Goal: Task Accomplishment & Management: Manage account settings

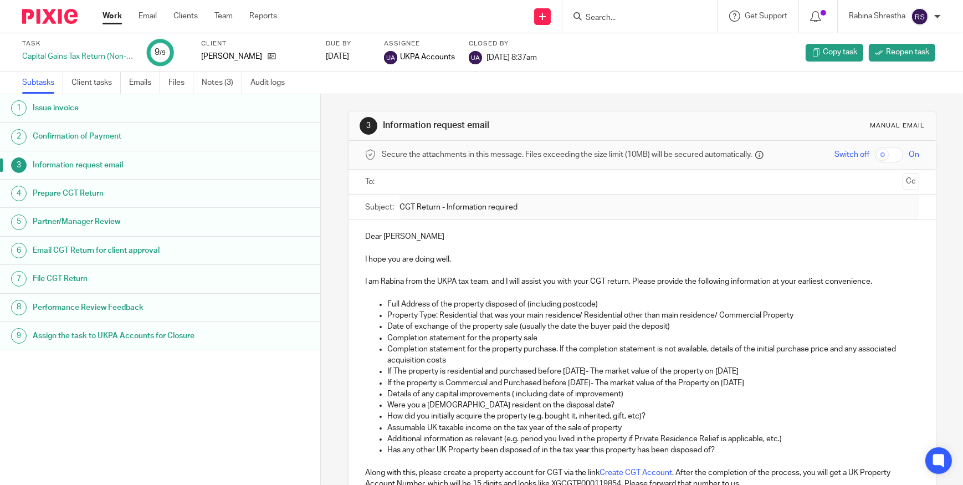
click at [612, 18] on input "Search" at bounding box center [634, 18] width 100 height 10
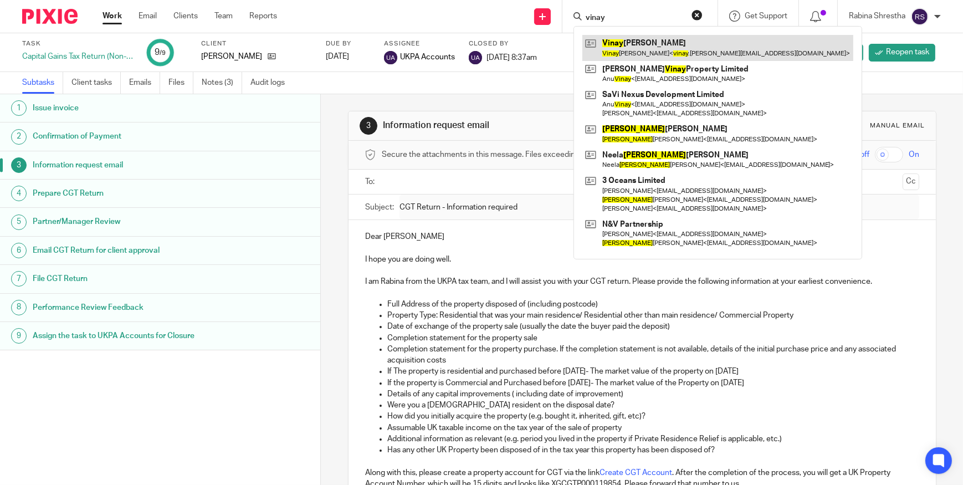
type input "vinay"
click at [697, 50] on link at bounding box center [717, 47] width 271 height 25
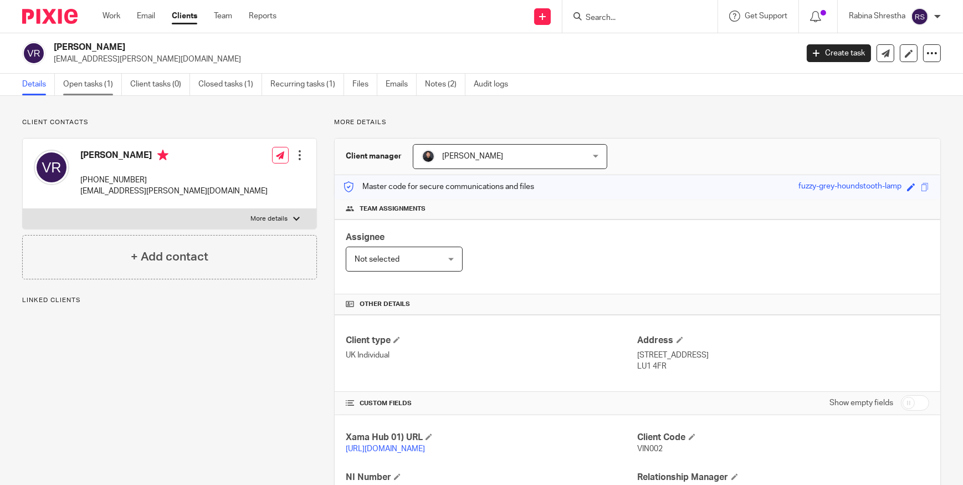
click at [90, 85] on link "Open tasks (1)" at bounding box center [92, 85] width 59 height 22
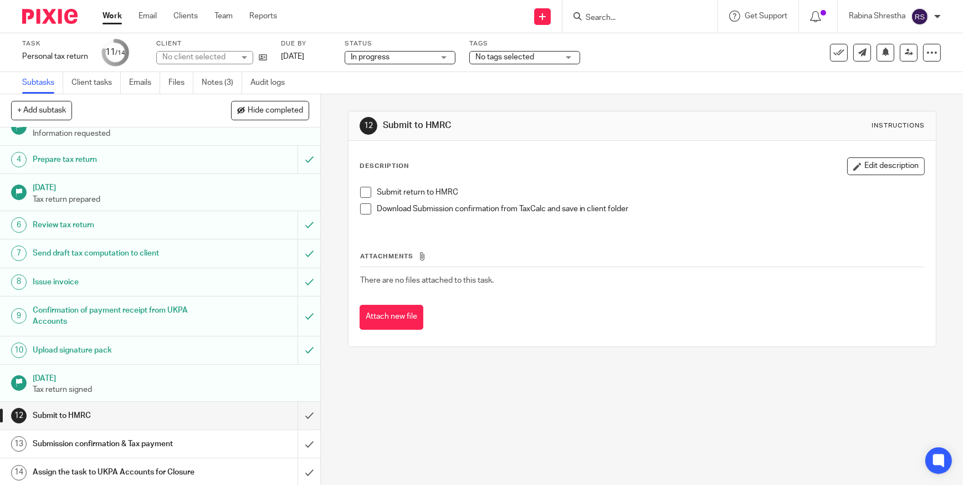
scroll to position [89, 0]
click at [460, 402] on div "12 Submit to HMRC Instructions Description Edit description Submit return to HM…" at bounding box center [642, 289] width 642 height 391
click at [194, 443] on h1 "Submission confirmation & Tax payment" at bounding box center [117, 442] width 169 height 17
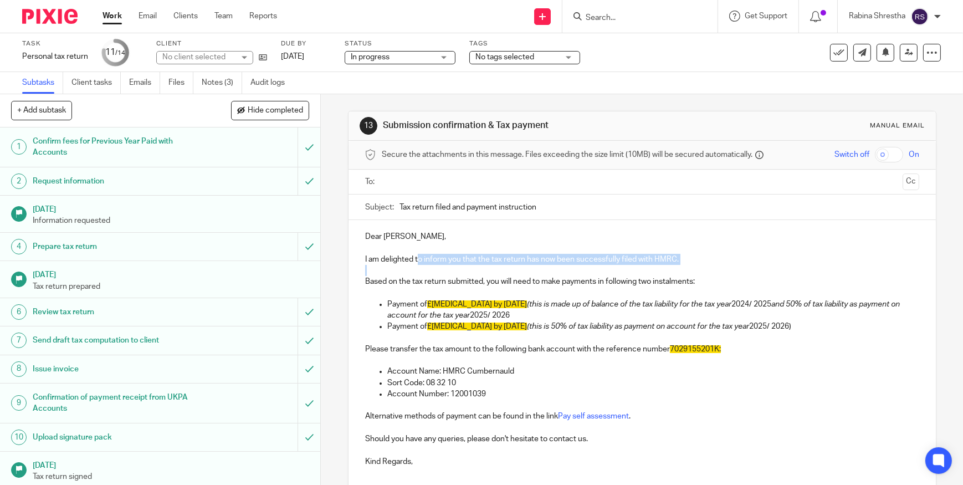
drag, startPoint x: 414, startPoint y: 261, endPoint x: 453, endPoint y: 275, distance: 41.7
click at [453, 275] on div "Dear Vinay, I am delighted to inform you that the tax return has now been succe…" at bounding box center [641, 347] width 587 height 255
click at [453, 275] on p at bounding box center [642, 270] width 554 height 11
drag, startPoint x: 507, startPoint y: 264, endPoint x: 568, endPoint y: 286, distance: 65.4
click at [568, 286] on div "Dear [PERSON_NAME], I am delighted to inform you that the tax return has now be…" at bounding box center [641, 347] width 587 height 255
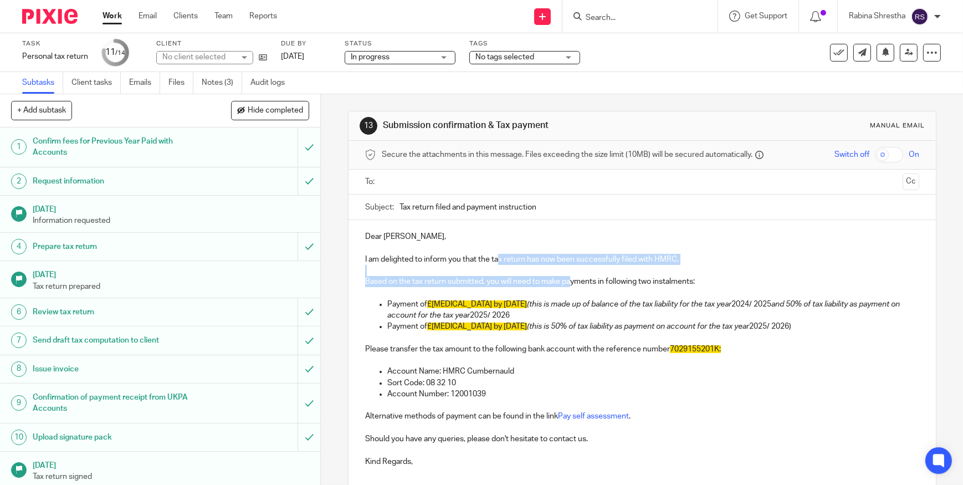
drag, startPoint x: 568, startPoint y: 286, endPoint x: 557, endPoint y: 288, distance: 11.2
click at [568, 286] on p "Based on the tax return submitted, you will need to make payments in following …" at bounding box center [642, 281] width 554 height 11
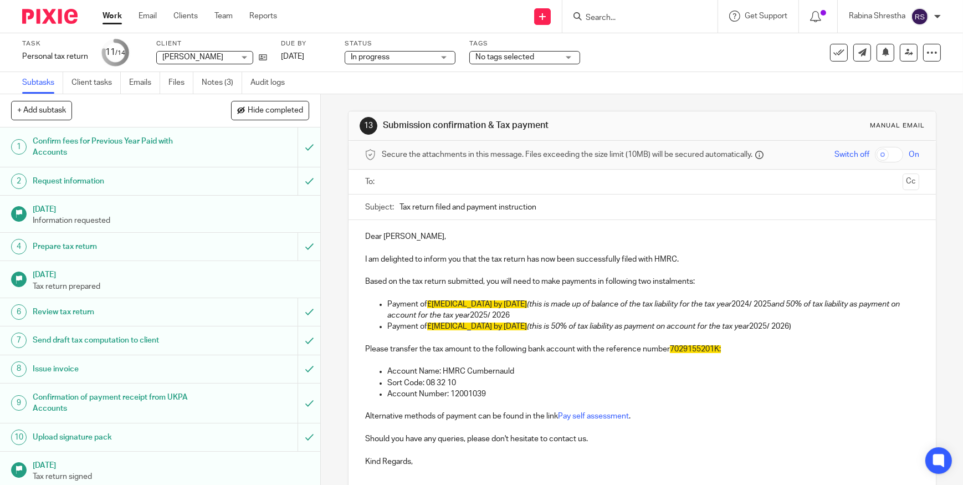
drag, startPoint x: 507, startPoint y: 304, endPoint x: 528, endPoint y: 297, distance: 22.1
click at [508, 304] on div "Dear [PERSON_NAME], I am delighted to inform you that the tax return has now be…" at bounding box center [641, 347] width 587 height 255
click at [509, 304] on span "£xxxxx by 31 January 2026" at bounding box center [477, 304] width 100 height 8
drag, startPoint x: 538, startPoint y: 285, endPoint x: 568, endPoint y: 300, distance: 33.4
click at [568, 300] on div "Dear Vinay, I am delighted to inform you that the tax return has now been succe…" at bounding box center [641, 347] width 587 height 255
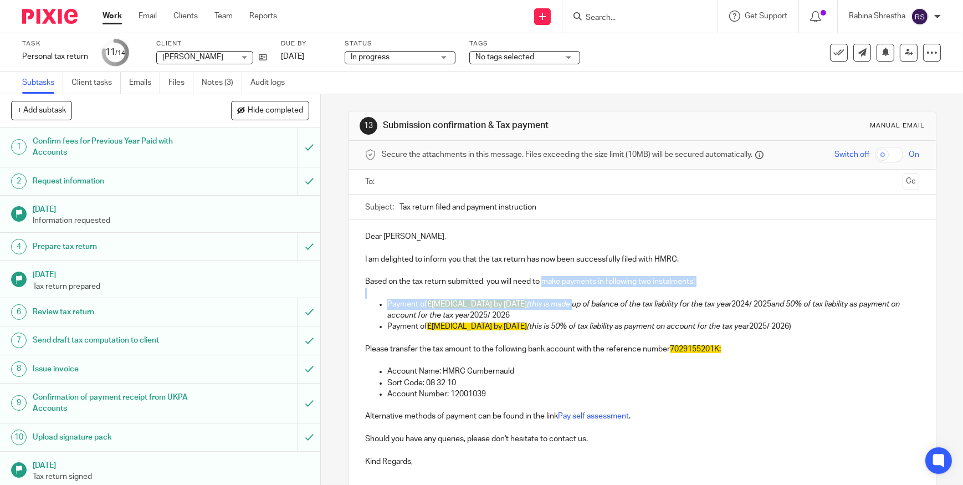
click at [568, 300] on em "(this is made up of balance of the tax liability for the tax year" at bounding box center [629, 304] width 204 height 8
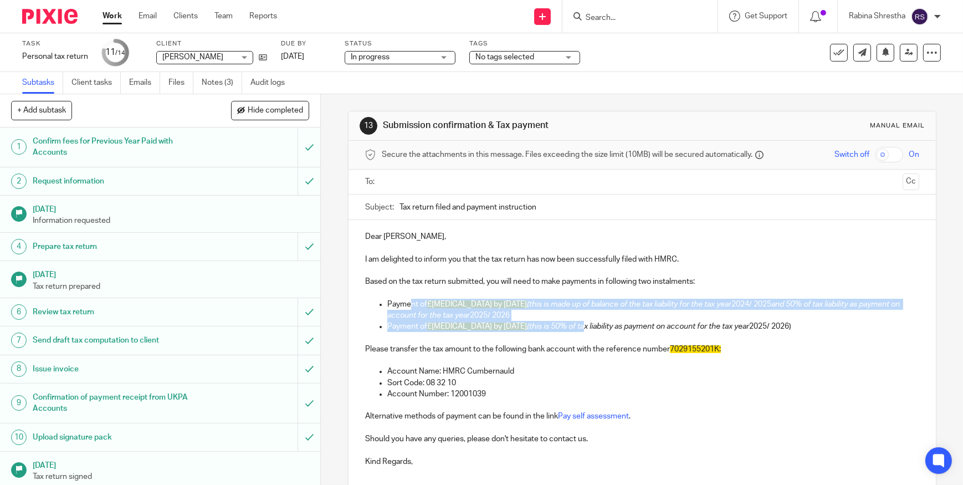
drag, startPoint x: 406, startPoint y: 299, endPoint x: 568, endPoint y: 325, distance: 164.4
click at [568, 325] on ul "Payment of £xxxxx by 31 January 2026 (this is made up of balance of the tax lia…" at bounding box center [642, 316] width 554 height 34
click at [568, 325] on em "(this is 50% of tax liability as payment on account for the tax year" at bounding box center [638, 326] width 222 height 8
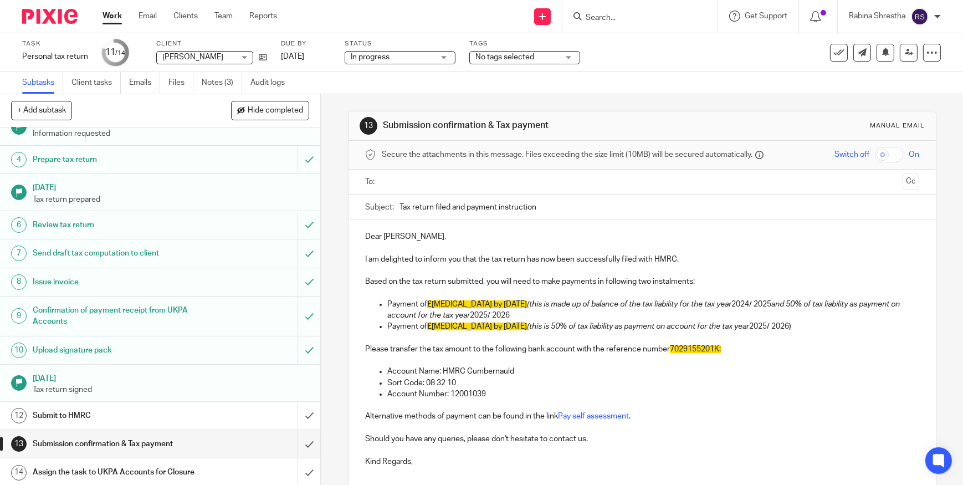
scroll to position [89, 0]
click at [170, 411] on h1 "Submit to HMRC" at bounding box center [117, 413] width 169 height 17
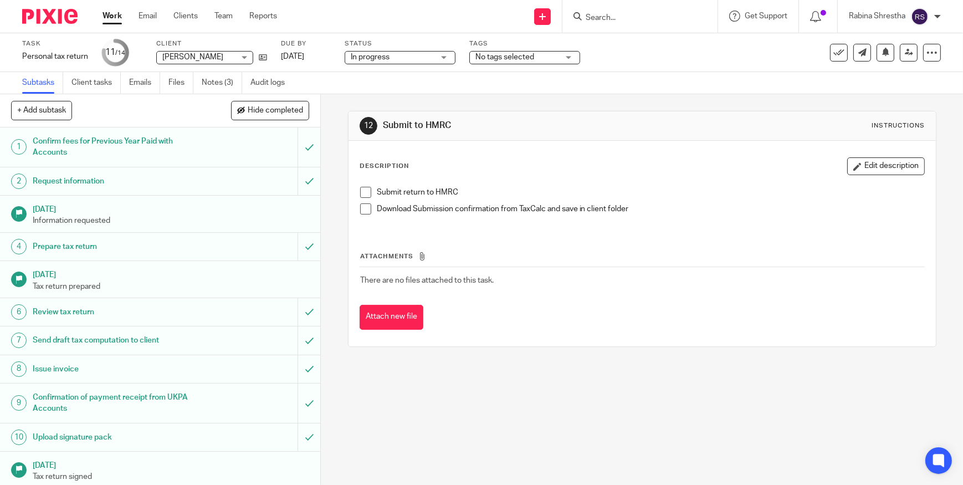
click at [736, 58] on div "Task Personal tax return Save Personal tax return 11 /14 Client [PERSON_NAME] […" at bounding box center [405, 52] width 766 height 27
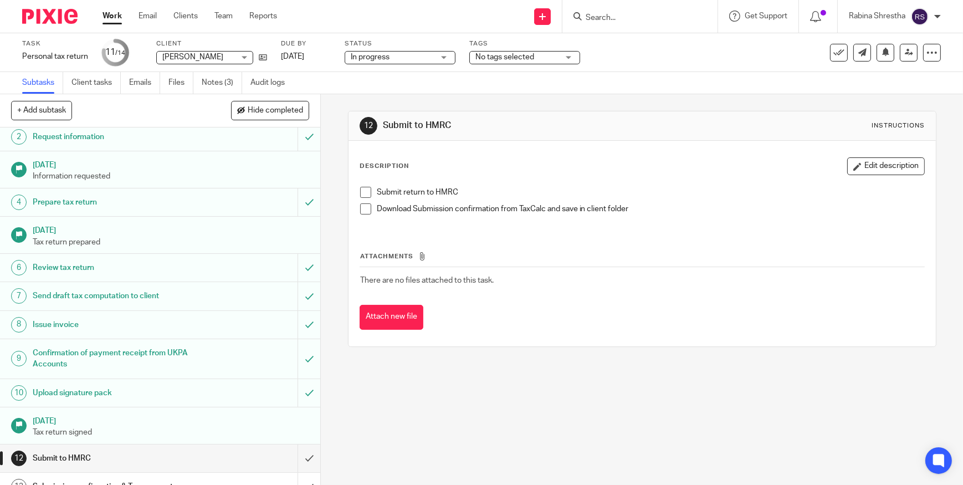
scroll to position [89, 0]
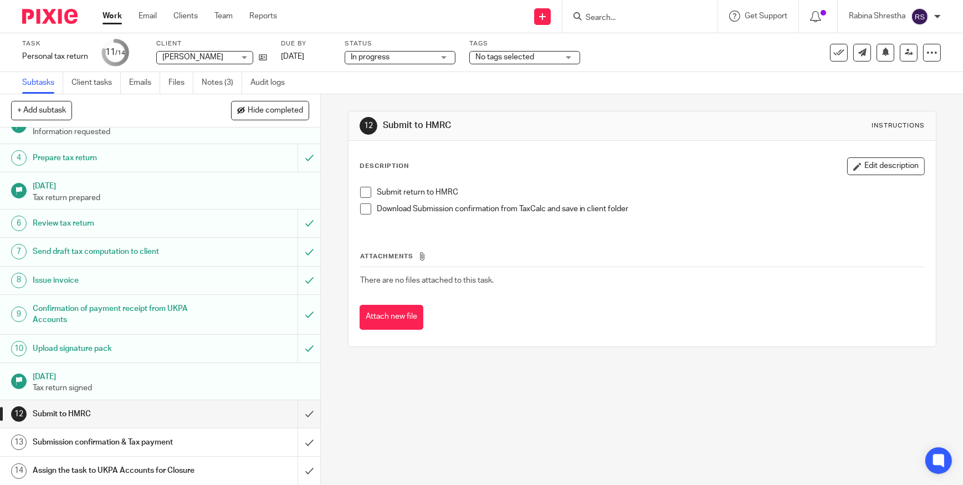
click at [174, 435] on h1 "Submission confirmation & Tax payment" at bounding box center [117, 442] width 169 height 17
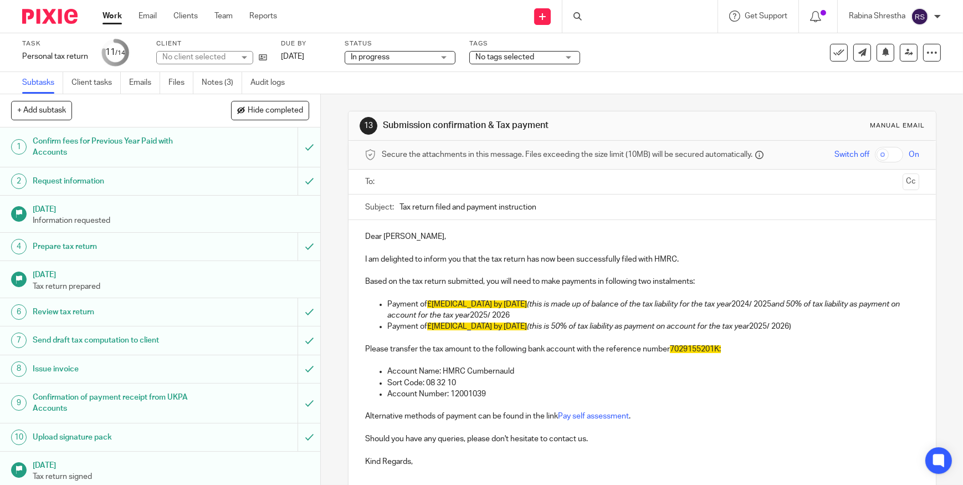
scroll to position [50, 0]
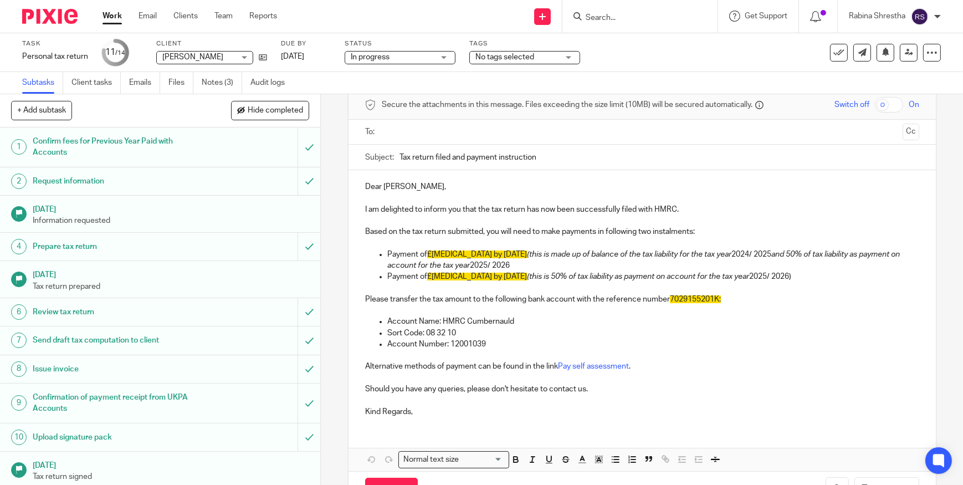
click at [656, 314] on p at bounding box center [642, 310] width 554 height 11
click at [816, 354] on p at bounding box center [642, 355] width 554 height 11
drag, startPoint x: 758, startPoint y: 299, endPoint x: 704, endPoint y: 305, distance: 54.6
click at [758, 299] on p "Please transfer the tax amount to the following bank account with the reference…" at bounding box center [642, 299] width 554 height 11
click at [670, 299] on span "7029155201K:" at bounding box center [695, 299] width 51 height 8
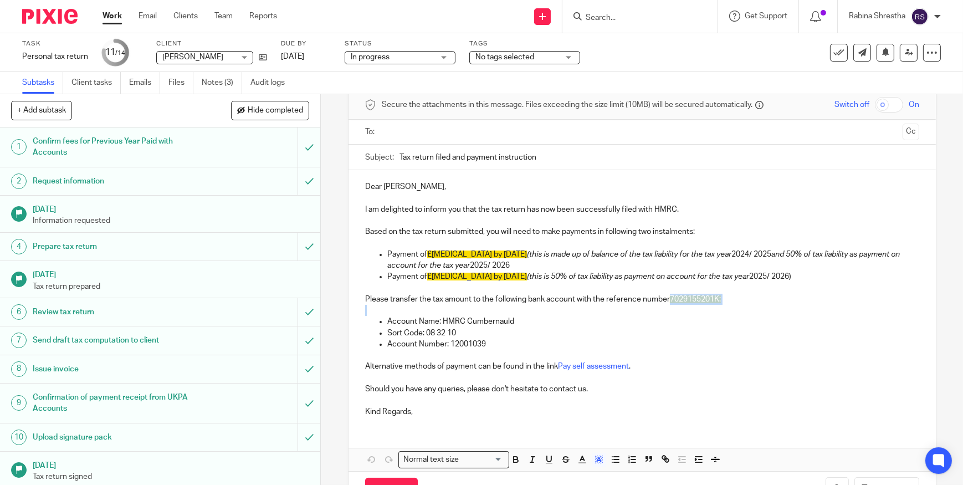
drag, startPoint x: 667, startPoint y: 299, endPoint x: 728, endPoint y: 305, distance: 61.2
click at [728, 304] on div "Dear Vinay, I am delighted to inform you that the tax return has now been succe…" at bounding box center [641, 297] width 587 height 255
drag, startPoint x: 728, startPoint y: 306, endPoint x: 706, endPoint y: 323, distance: 28.1
click at [728, 306] on p at bounding box center [642, 310] width 554 height 11
click at [725, 341] on p "Account Number: 12001039" at bounding box center [653, 343] width 532 height 11
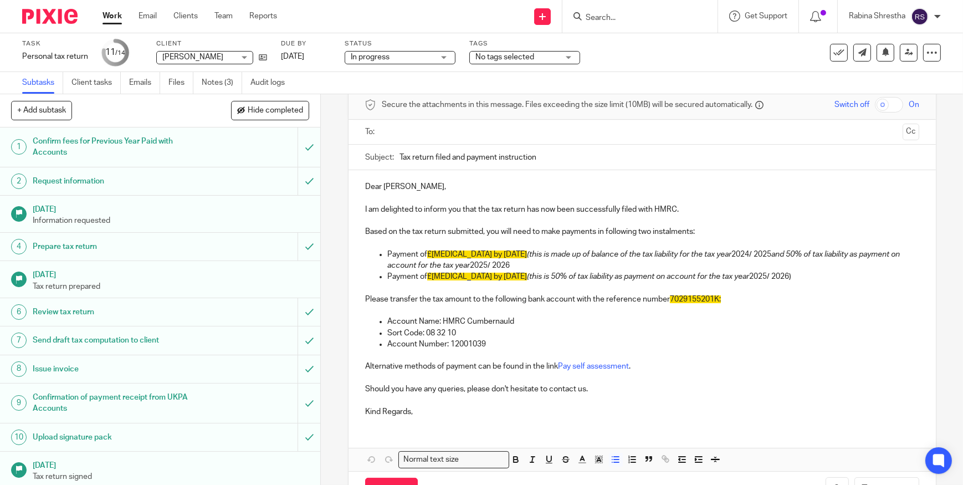
click at [681, 309] on p at bounding box center [642, 310] width 554 height 11
click at [687, 303] on p "Please transfer the tax amount to the following bank account with the reference…" at bounding box center [642, 299] width 554 height 11
drag, startPoint x: 689, startPoint y: 298, endPoint x: 696, endPoint y: 301, distance: 7.7
click at [696, 301] on span "7029155201K:" at bounding box center [695, 299] width 51 height 8
click at [698, 307] on p at bounding box center [642, 310] width 554 height 11
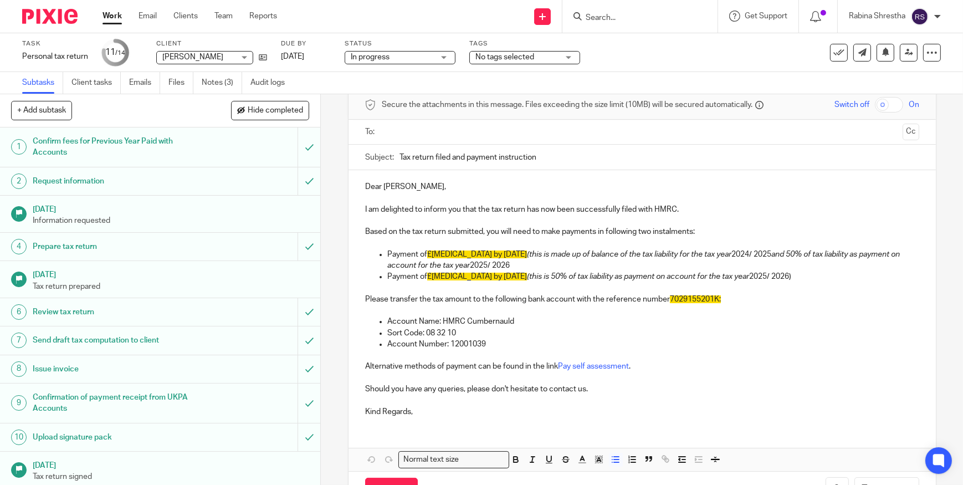
click at [712, 321] on p "Account Name: HMRC Cumbernauld" at bounding box center [653, 321] width 532 height 11
drag, startPoint x: 698, startPoint y: 295, endPoint x: 705, endPoint y: 299, distance: 8.5
click at [705, 299] on span "7029155201K:" at bounding box center [695, 299] width 51 height 8
click at [711, 299] on span "7029155201K:" at bounding box center [695, 299] width 51 height 8
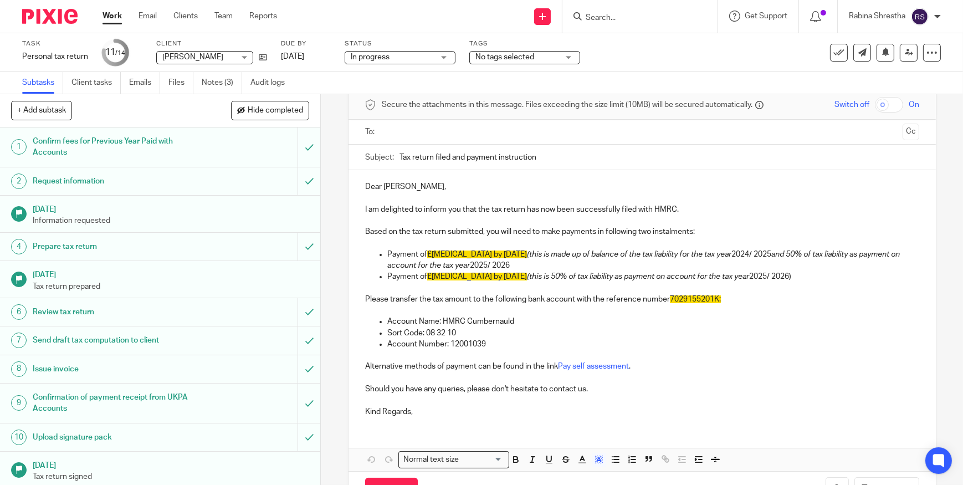
click at [690, 316] on p "Account Name: HMRC Cumbernauld" at bounding box center [653, 321] width 532 height 11
click at [528, 321] on p "Account Name: HMRC Cumbernauld" at bounding box center [653, 321] width 532 height 11
click at [475, 250] on span "£xxxxx by 31 January 2026" at bounding box center [477, 254] width 100 height 8
drag, startPoint x: 461, startPoint y: 250, endPoint x: 491, endPoint y: 258, distance: 31.3
click at [490, 254] on span "£xxxxx by 31 January 2026" at bounding box center [477, 254] width 100 height 8
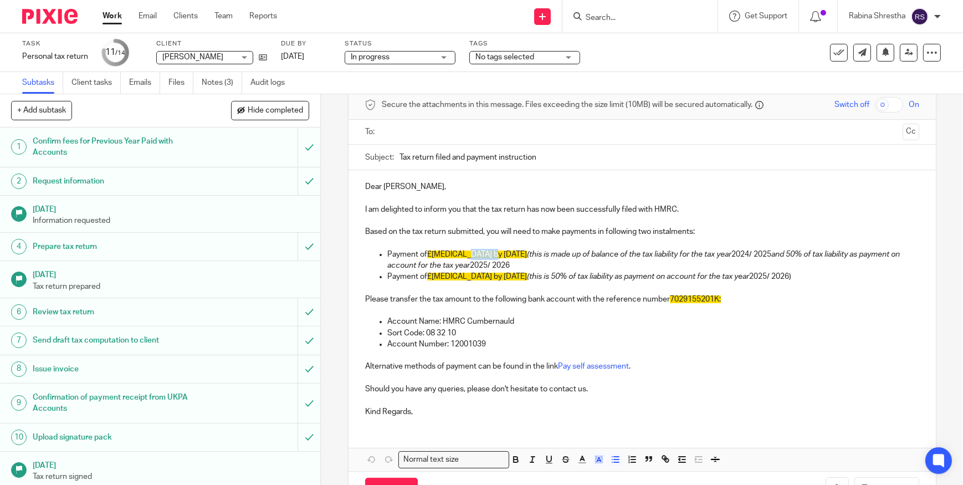
click at [491, 258] on p "Payment of £xxxxx by 31 January 2026 (this is made up of balance of the tax lia…" at bounding box center [653, 260] width 532 height 23
drag, startPoint x: 474, startPoint y: 275, endPoint x: 512, endPoint y: 279, distance: 39.0
click at [512, 279] on p "Payment of £xxxxx by 31 July 2026 (this is 50% of tax liability as payment on a…" at bounding box center [653, 276] width 532 height 11
click at [527, 279] on em "(this is 50% of tax liability as payment on account for the tax year" at bounding box center [638, 277] width 222 height 8
click at [439, 276] on span "£xxxxx by 31 July 2026" at bounding box center [477, 277] width 100 height 8
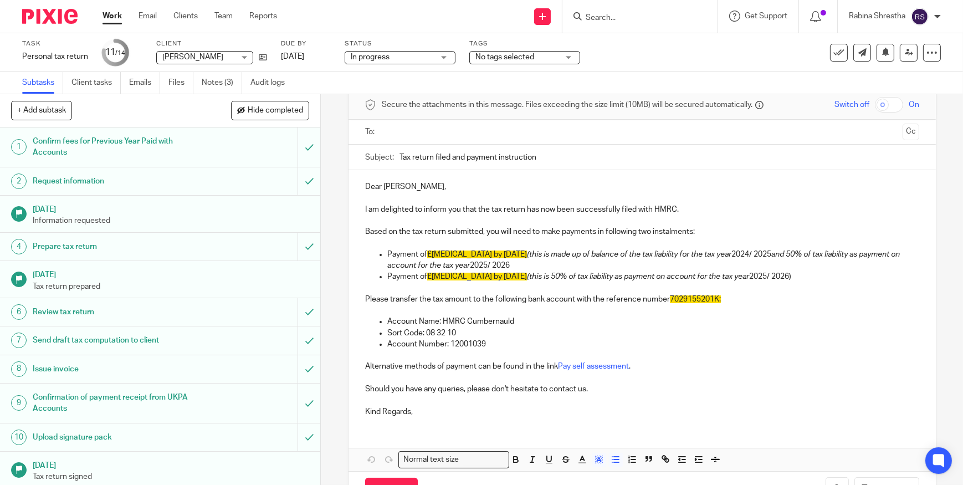
drag, startPoint x: 440, startPoint y: 276, endPoint x: 726, endPoint y: 341, distance: 293.2
click at [726, 341] on p "Account Number: 12001039" at bounding box center [653, 343] width 532 height 11
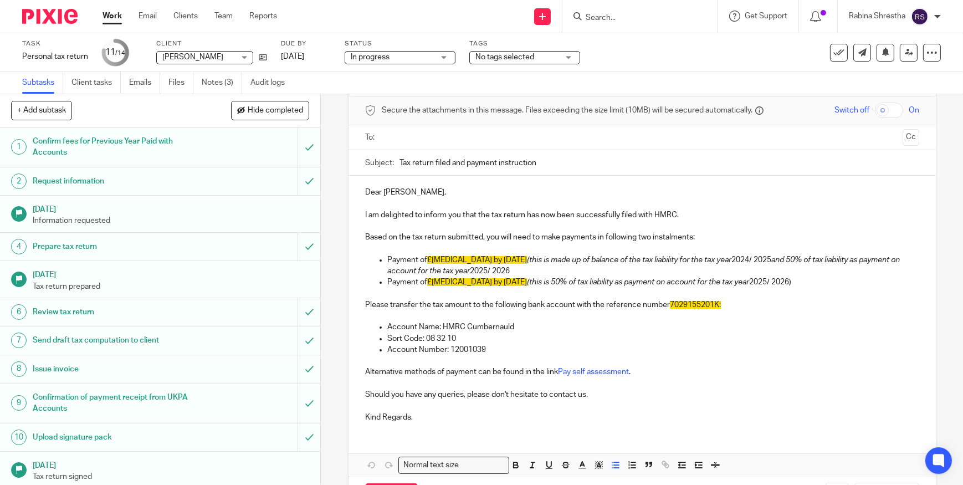
scroll to position [0, 0]
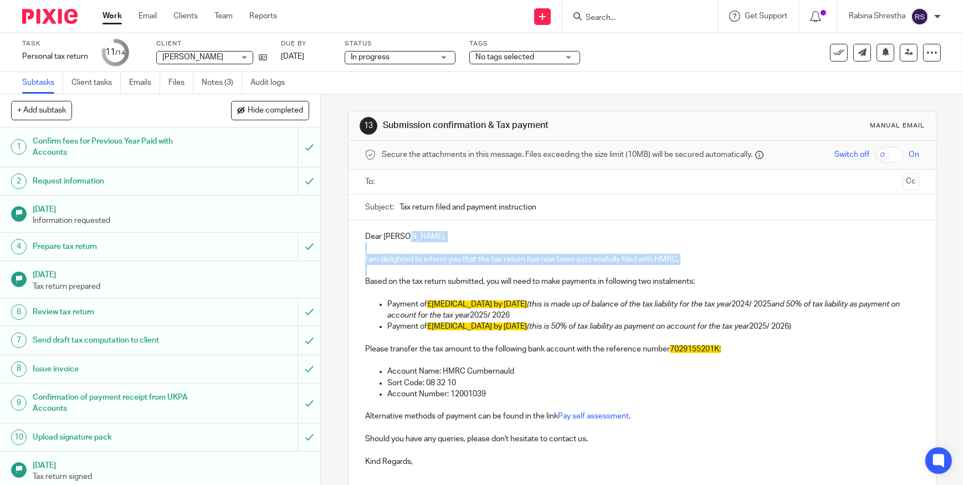
drag, startPoint x: 501, startPoint y: 240, endPoint x: 697, endPoint y: 269, distance: 198.7
click at [697, 269] on div "Dear Vinay, I am delighted to inform you that the tax return has now been succe…" at bounding box center [641, 347] width 587 height 255
click at [697, 269] on p at bounding box center [642, 270] width 554 height 11
click at [697, 256] on p "I am delighted to inform you that the tax return has now been successfully file…" at bounding box center [642, 259] width 554 height 11
click at [708, 236] on p "Dear Vinay," at bounding box center [642, 236] width 554 height 11
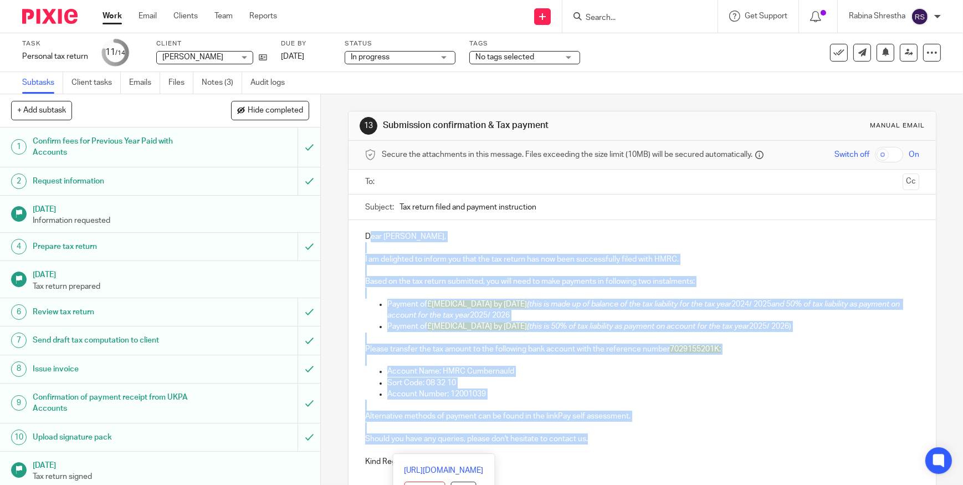
drag, startPoint x: 366, startPoint y: 235, endPoint x: 650, endPoint y: 432, distance: 346.0
click at [653, 434] on div "Dear Vinay, I am delighted to inform you that the tax return has now been succe…" at bounding box center [641, 347] width 587 height 255
drag, startPoint x: 562, startPoint y: 347, endPoint x: 533, endPoint y: 344, distance: 29.0
click at [562, 347] on p "Please transfer the tax amount to the following bank account with the reference…" at bounding box center [642, 348] width 554 height 11
click at [453, 291] on p at bounding box center [642, 292] width 554 height 11
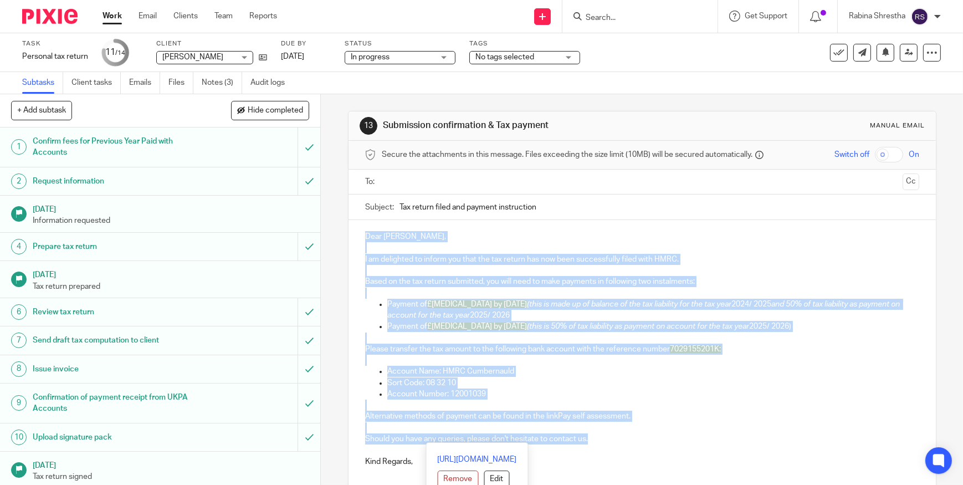
drag, startPoint x: 361, startPoint y: 232, endPoint x: 586, endPoint y: 441, distance: 307.7
click at [586, 441] on div "Dear Vinay, I am delighted to inform you that the tax return has now been succe…" at bounding box center [641, 347] width 587 height 255
copy div "Dear Vinay, I am delighted to inform you that the tax return has now been succe…"
click at [649, 147] on div "Secure the attachments in this message. Files exceeding the size limit (10MB) w…" at bounding box center [641, 155] width 587 height 29
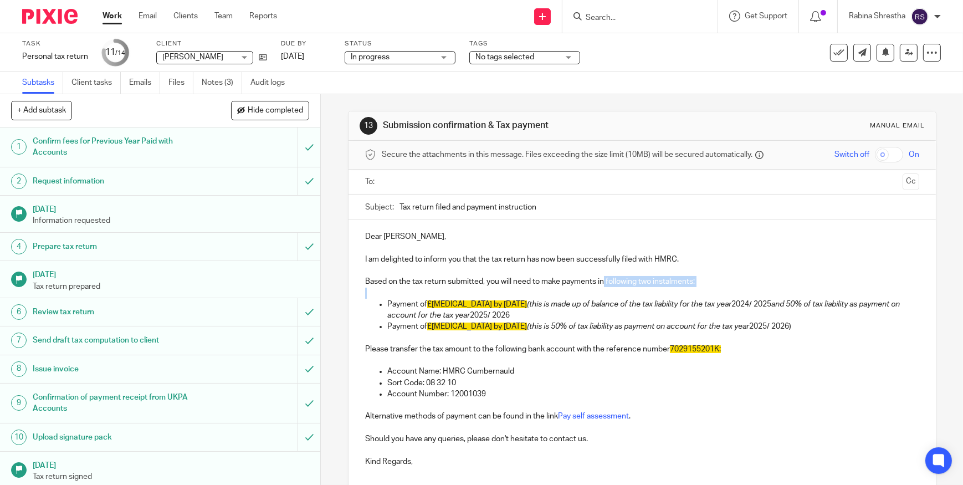
drag, startPoint x: 610, startPoint y: 282, endPoint x: 625, endPoint y: 297, distance: 20.8
click at [625, 297] on div "Dear Vinay, I am delighted to inform you that the tax return has now been succe…" at bounding box center [641, 347] width 587 height 255
click at [625, 297] on p at bounding box center [642, 292] width 554 height 11
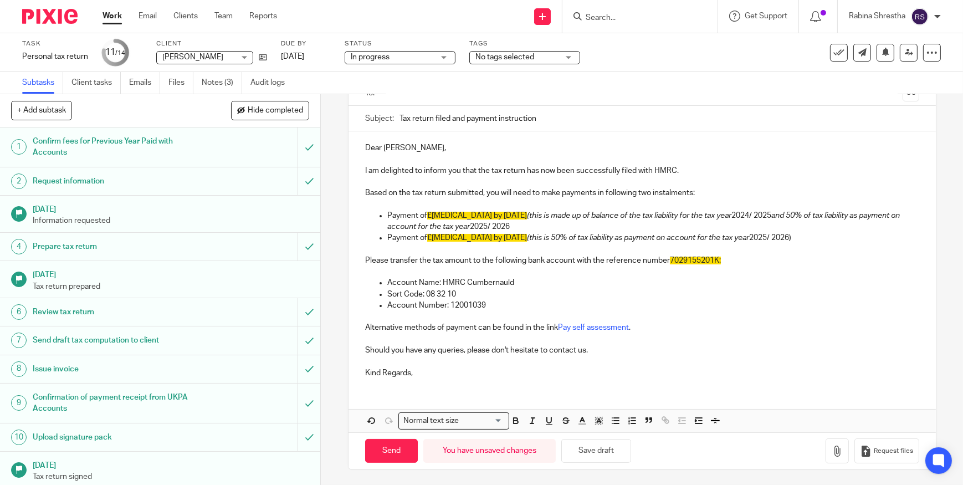
scroll to position [89, 0]
click at [605, 239] on em "(this is 50% of tax liability as payment on account for the tax year" at bounding box center [638, 237] width 222 height 8
click at [553, 249] on p at bounding box center [642, 248] width 554 height 11
click at [103, 19] on link "Work" at bounding box center [111, 16] width 19 height 11
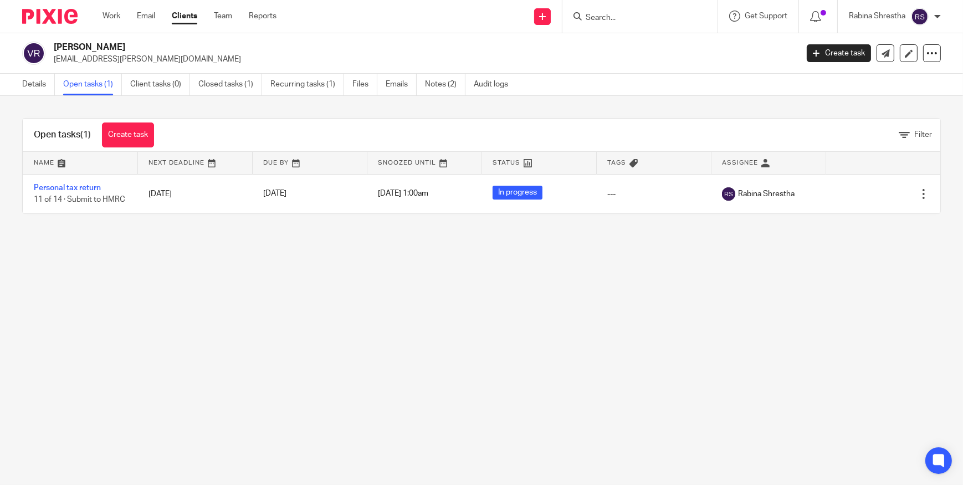
click at [633, 284] on main "Vinay Ramkumar vinay.ramkumar@gmail.com Create task Update from Companies House…" at bounding box center [481, 242] width 963 height 485
click at [107, 18] on link "Work" at bounding box center [111, 16] width 18 height 11
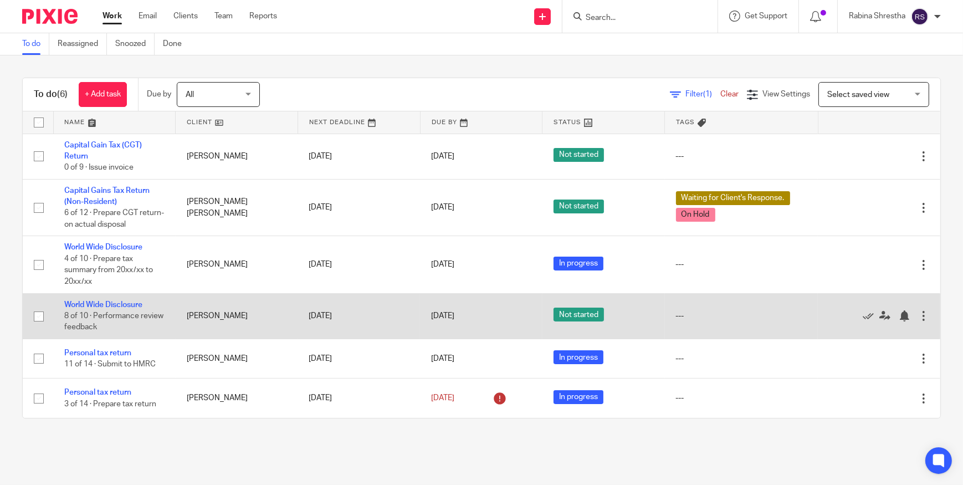
drag, startPoint x: 129, startPoint y: 304, endPoint x: 912, endPoint y: 313, distance: 783.3
click at [918, 313] on div at bounding box center [923, 315] width 11 height 11
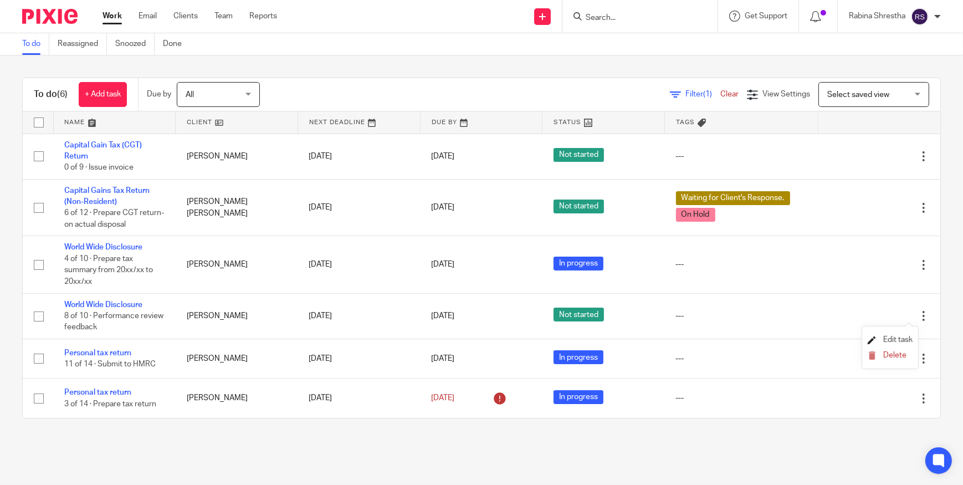
click at [895, 337] on span "Edit task" at bounding box center [897, 340] width 29 height 8
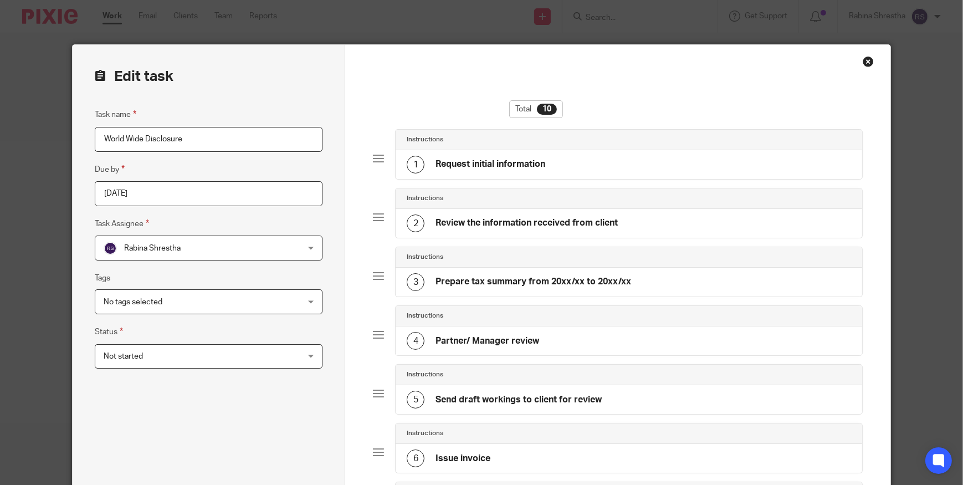
click at [255, 353] on span "Not started" at bounding box center [191, 356] width 174 height 23
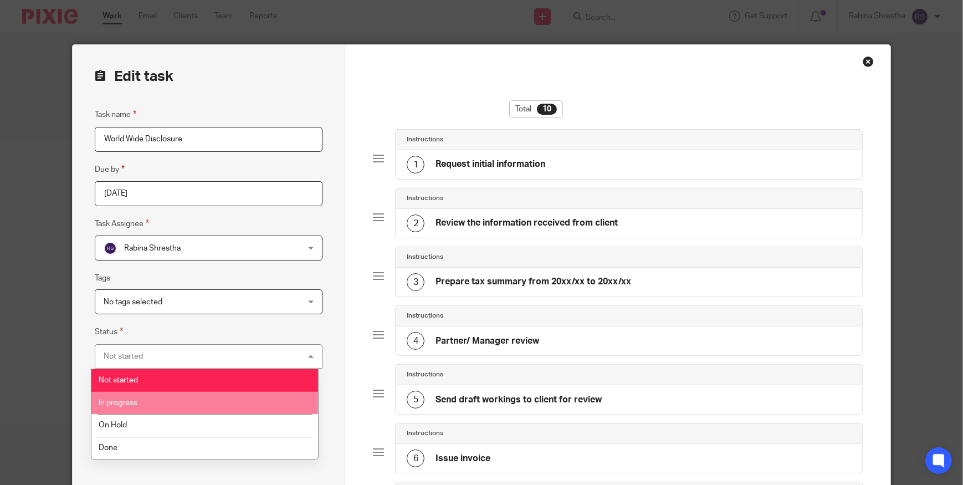
click at [147, 407] on li "In progress" at bounding box center [204, 403] width 227 height 23
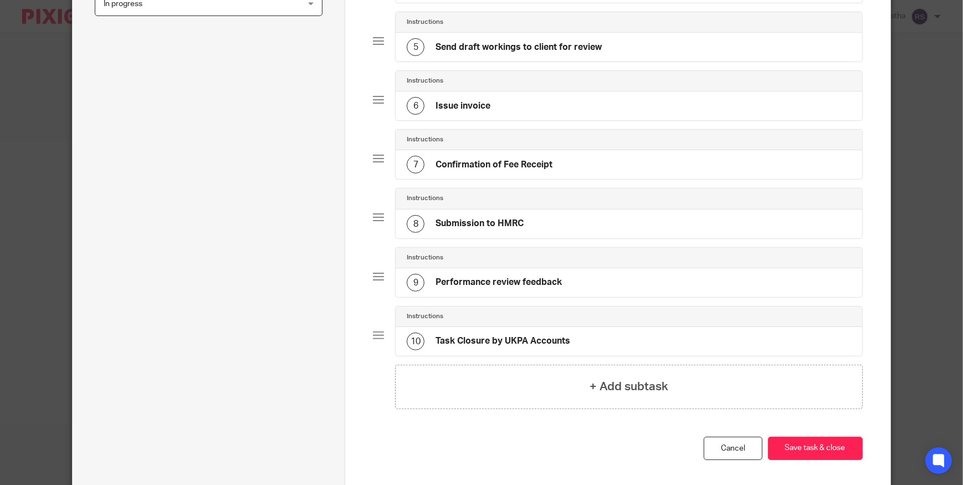
scroll to position [399, 0]
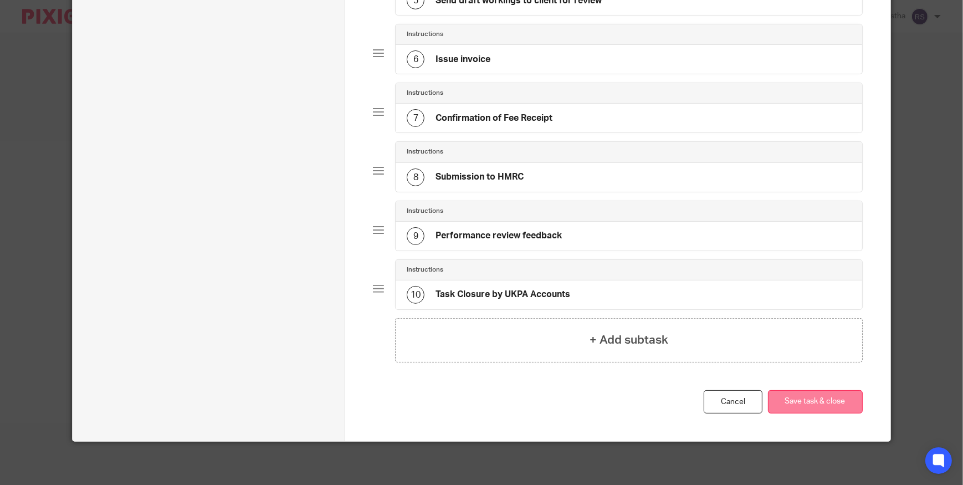
click at [807, 398] on button "Save task & close" at bounding box center [815, 402] width 95 height 24
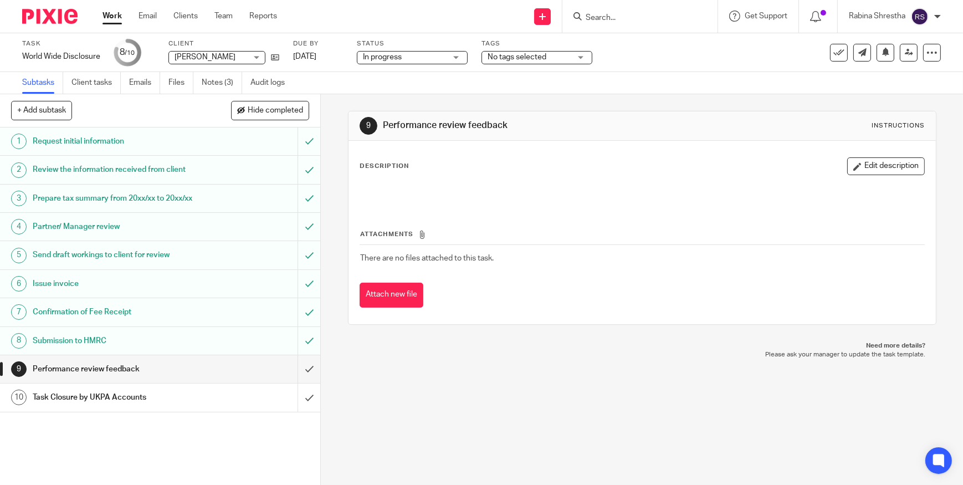
click at [602, 342] on p "Need more details?" at bounding box center [642, 345] width 566 height 9
click at [490, 363] on div "9 Performance review feedback Instructions Description Edit description Attachm…" at bounding box center [642, 289] width 642 height 391
drag, startPoint x: 492, startPoint y: 379, endPoint x: 447, endPoint y: 374, distance: 45.1
click at [492, 379] on div "9 Performance review feedback Instructions Description Edit description Attachm…" at bounding box center [642, 289] width 642 height 391
